Goal: Information Seeking & Learning: Learn about a topic

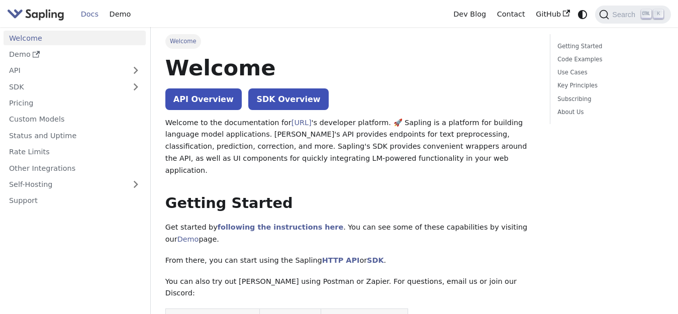
click at [398, 63] on h1 "Welcome" at bounding box center [350, 67] width 370 height 27
click at [45, 17] on img "Main" at bounding box center [35, 14] width 57 height 15
click at [177, 13] on div "Docs Demo" at bounding box center [227, 15] width 441 height 22
click at [57, 25] on div "Docs Demo" at bounding box center [227, 15] width 441 height 22
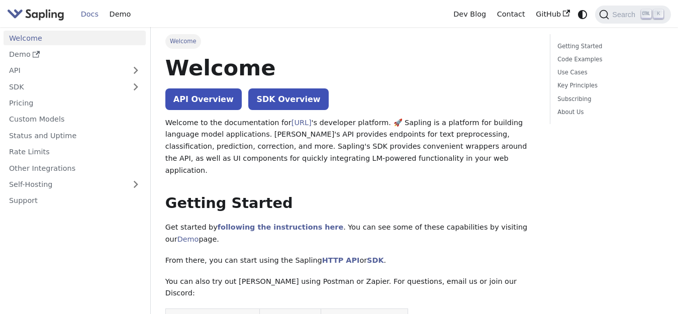
click at [56, 23] on div "Docs Demo" at bounding box center [227, 15] width 441 height 22
click at [56, 19] on img "Main" at bounding box center [35, 14] width 57 height 15
click at [206, 18] on div "Docs Demo" at bounding box center [227, 15] width 441 height 22
